Goal: Task Accomplishment & Management: Use online tool/utility

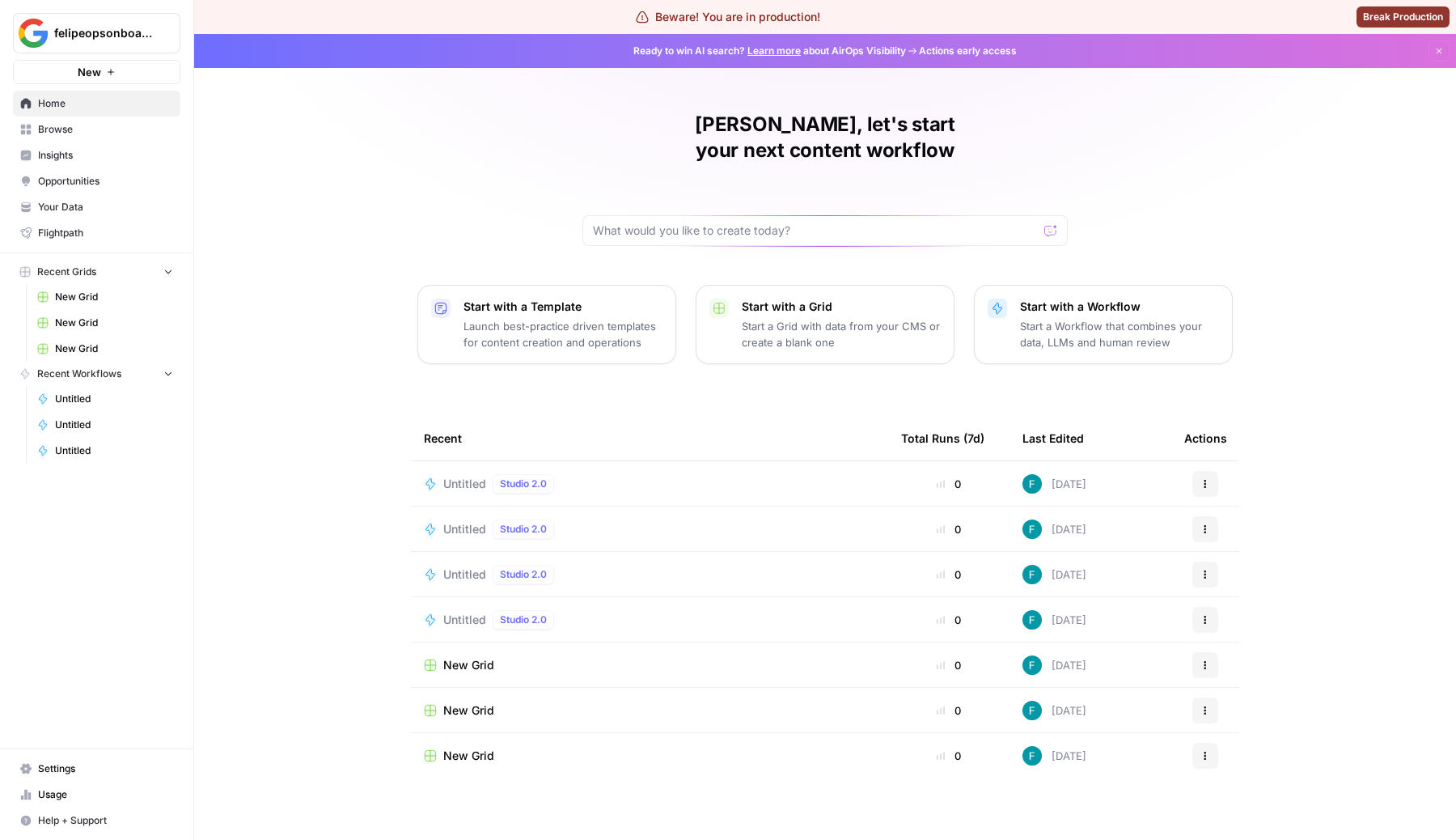
click at [84, 130] on span "Browse" at bounding box center [105, 130] width 135 height 14
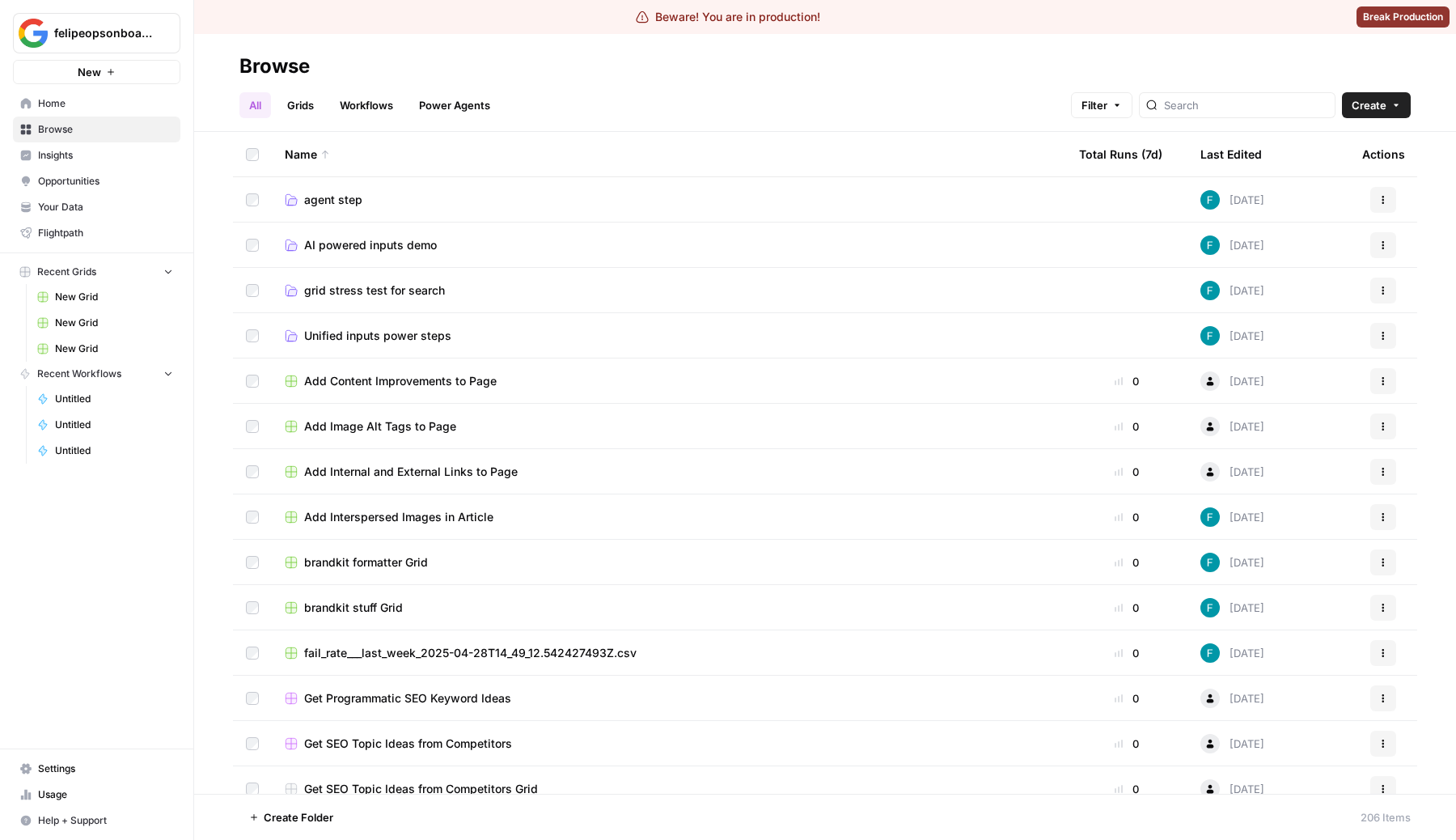
click at [1394, 110] on button "Create" at bounding box center [1376, 105] width 69 height 26
click at [1347, 213] on span "( Legacy )" at bounding box center [1352, 211] width 44 height 13
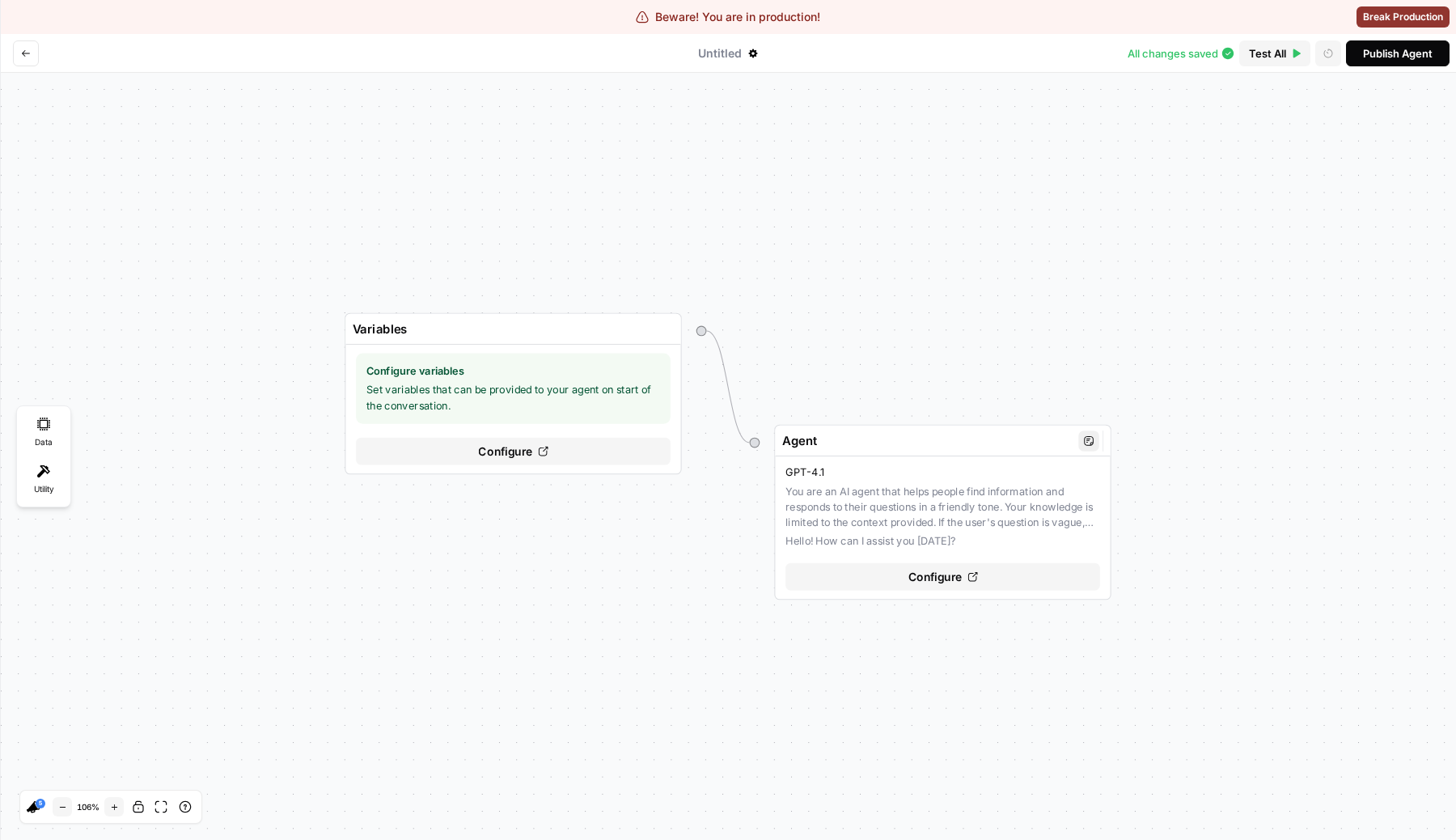
click at [843, 564] on div "Configure" at bounding box center [942, 576] width 314 height 27
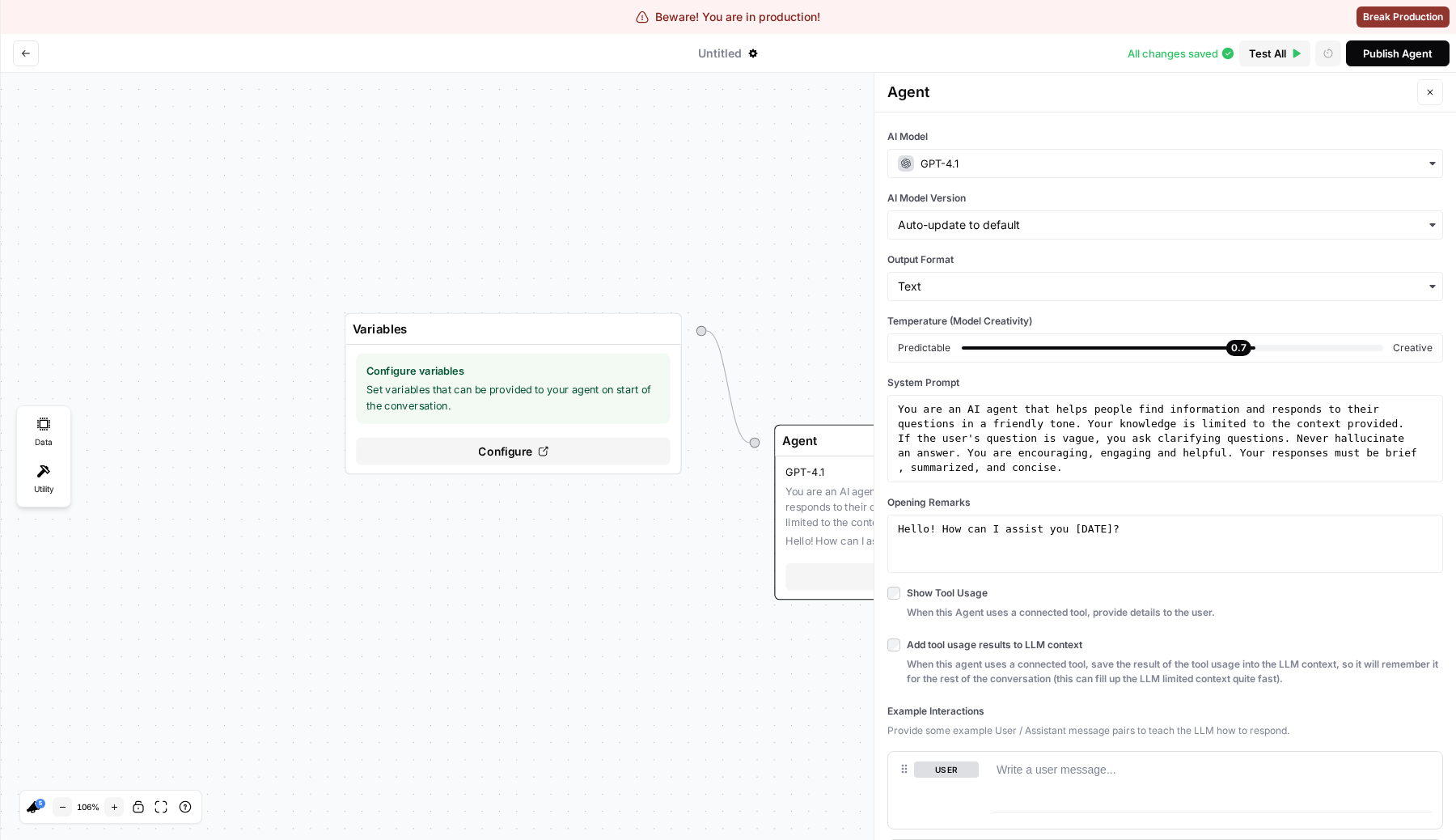
click at [991, 151] on div "GPT-4.1" at bounding box center [1164, 163] width 555 height 29
click at [504, 298] on div "Variables Configure variables Set variables that can be provided to your agent …" at bounding box center [728, 456] width 1456 height 767
click at [594, 264] on div "Variables Configure variables Set variables that can be provided to your agent …" at bounding box center [728, 456] width 1456 height 767
